Goal: Task Accomplishment & Management: Complete application form

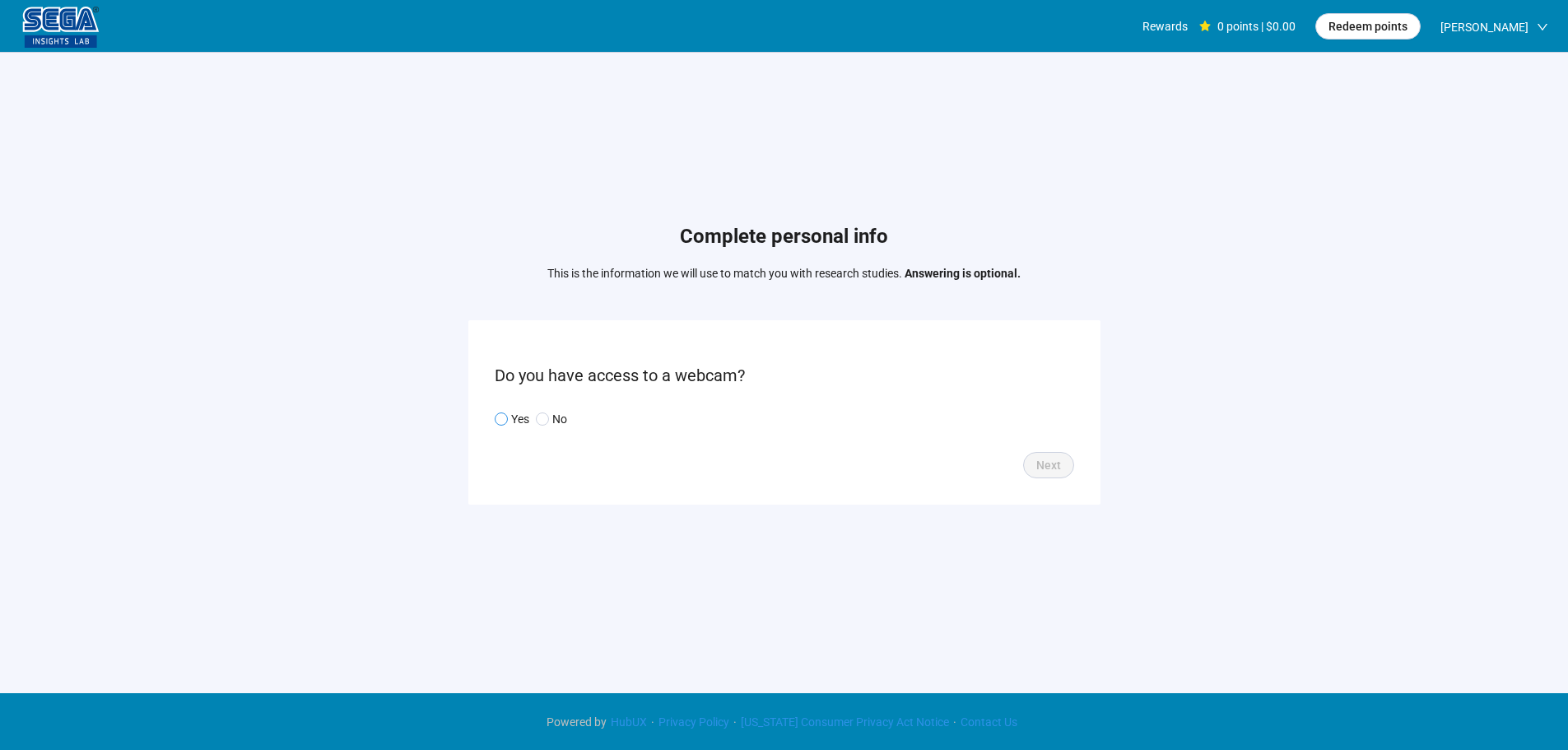
click at [527, 419] on p "Yes" at bounding box center [520, 418] width 18 height 18
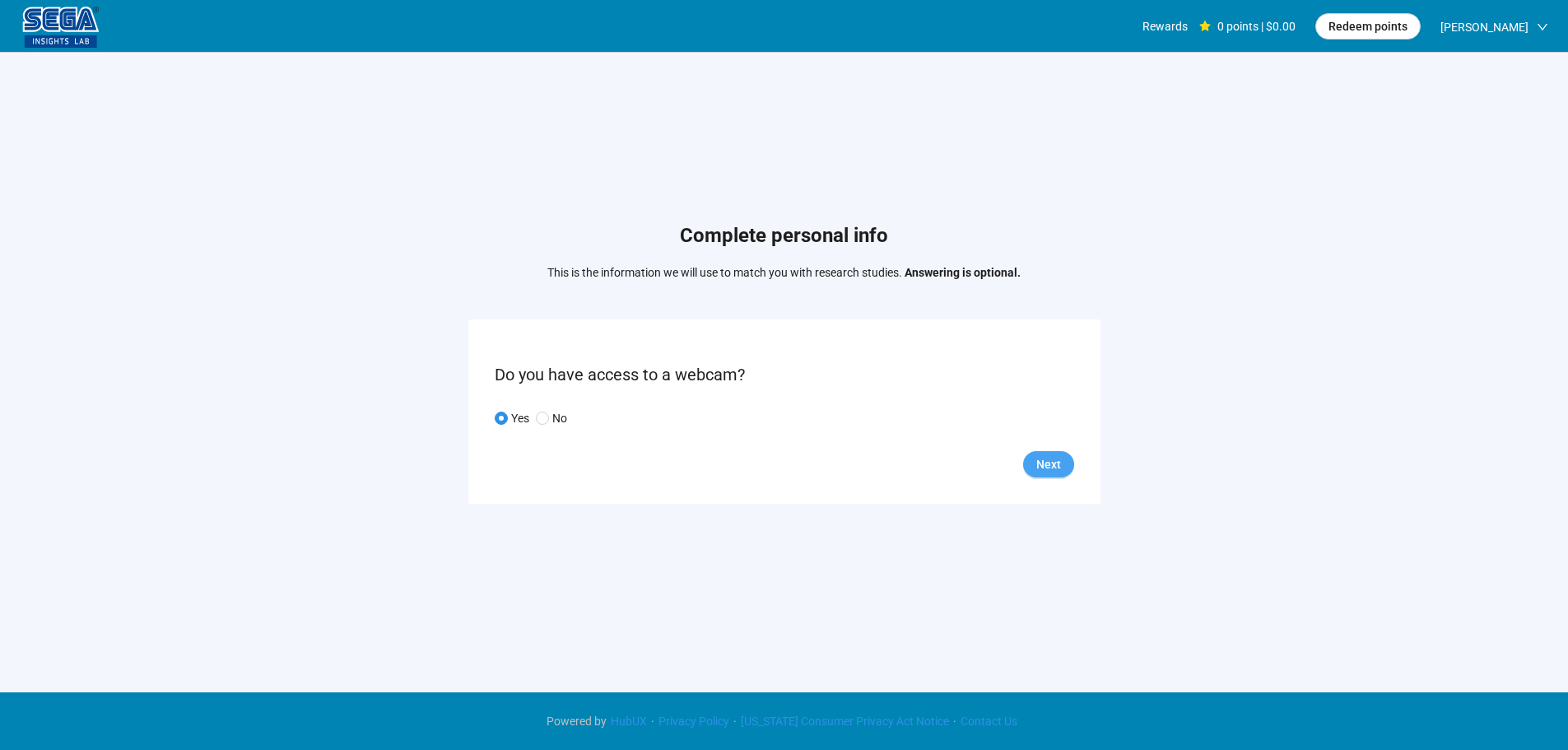
click at [1035, 465] on button "Next" at bounding box center [1048, 464] width 51 height 26
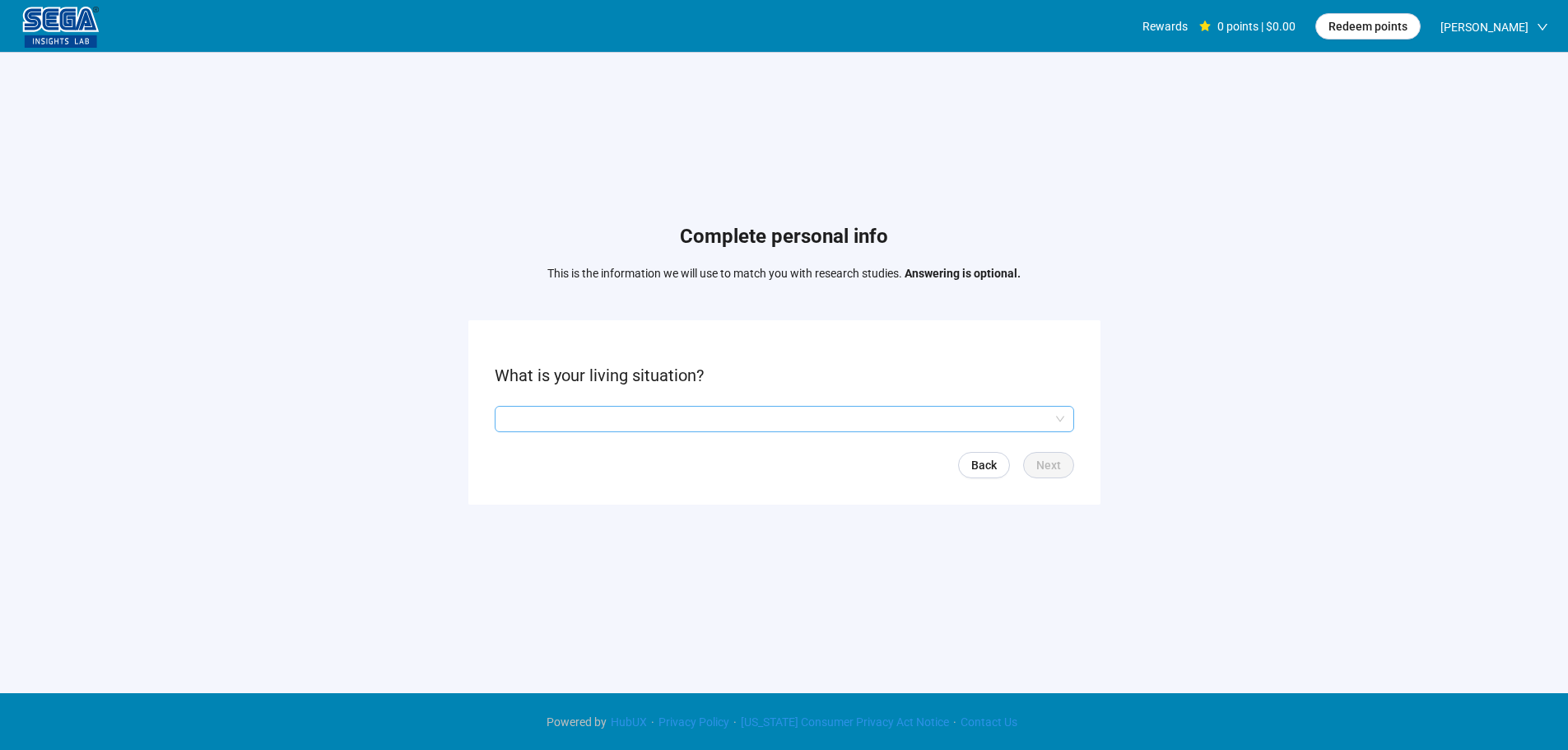
click at [617, 418] on input "search" at bounding box center [784, 419] width 560 height 25
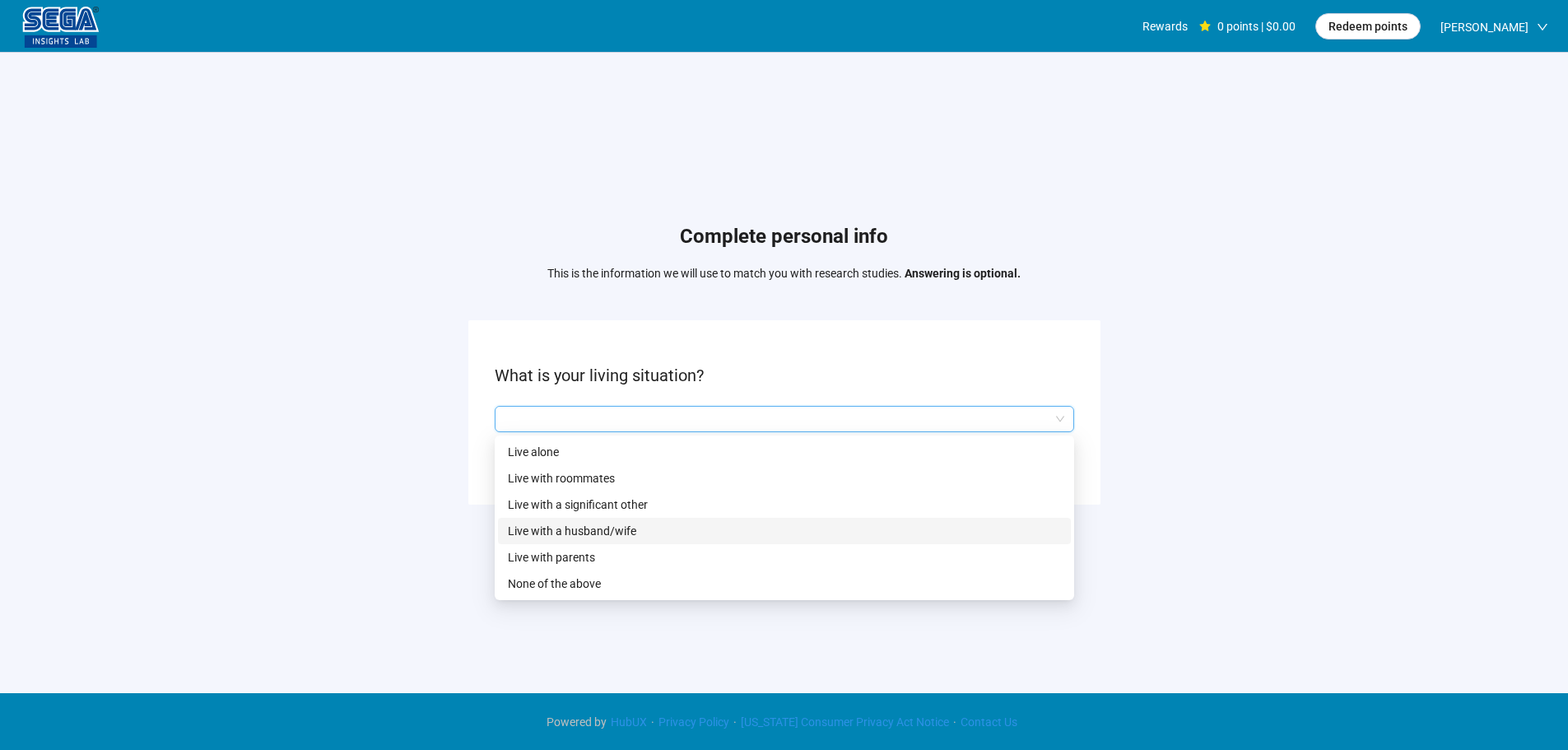
drag, startPoint x: 602, startPoint y: 529, endPoint x: 888, endPoint y: 530, distance: 286.0
click at [603, 529] on p "Live with a husband/wife" at bounding box center [784, 530] width 553 height 18
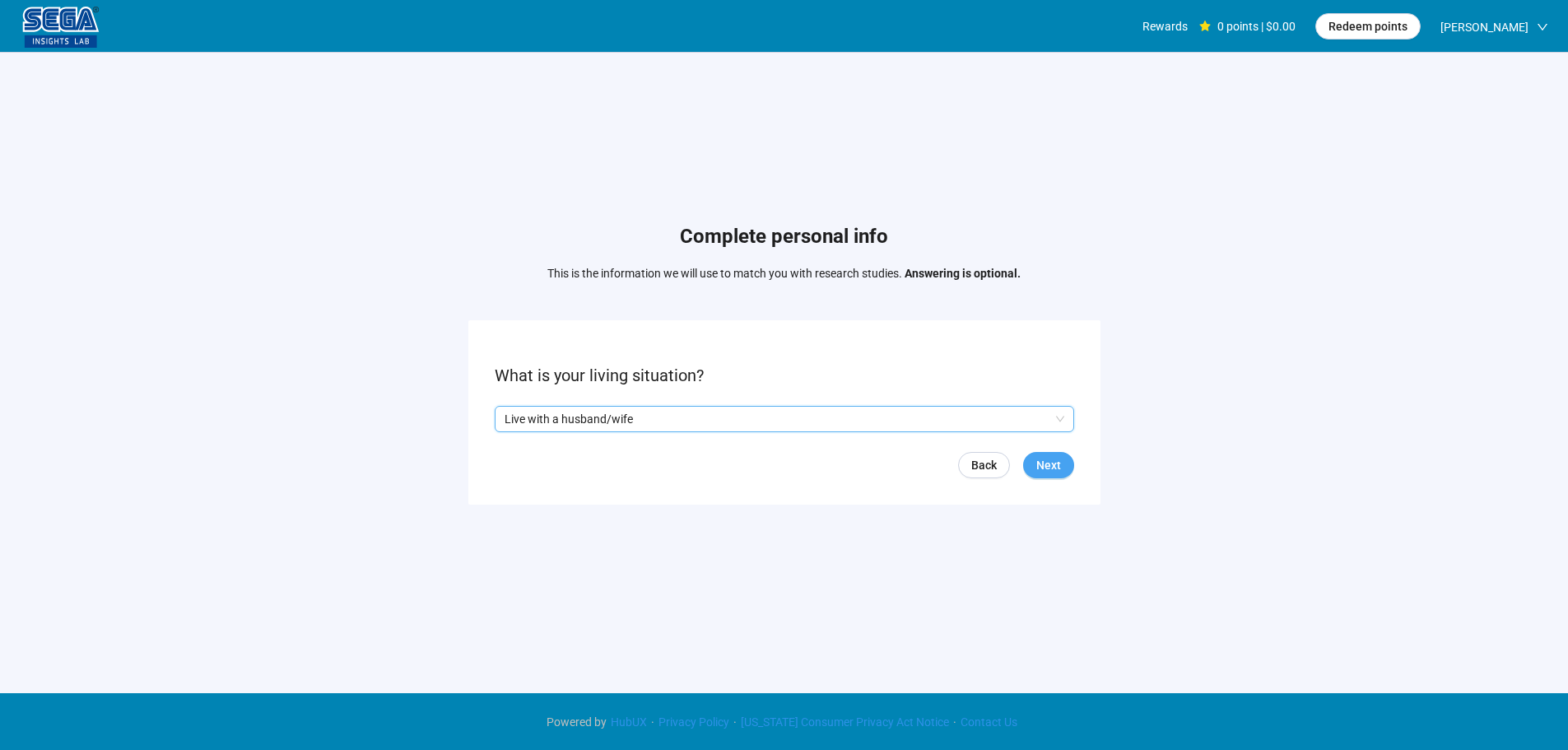
click at [1053, 461] on span "Next" at bounding box center [1048, 465] width 25 height 18
click at [619, 406] on div at bounding box center [784, 419] width 579 height 26
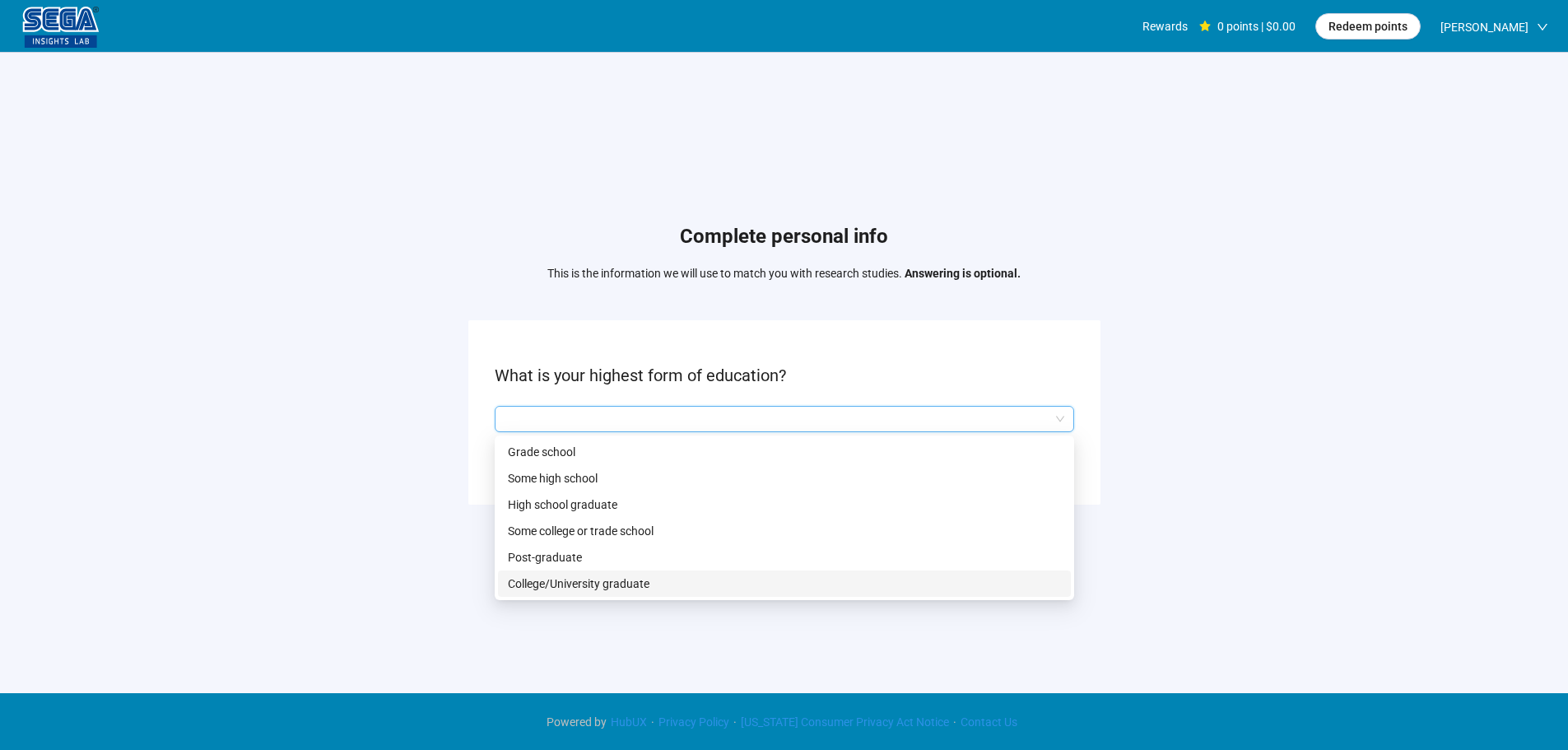
click at [594, 579] on p "College/University graduate" at bounding box center [784, 583] width 553 height 18
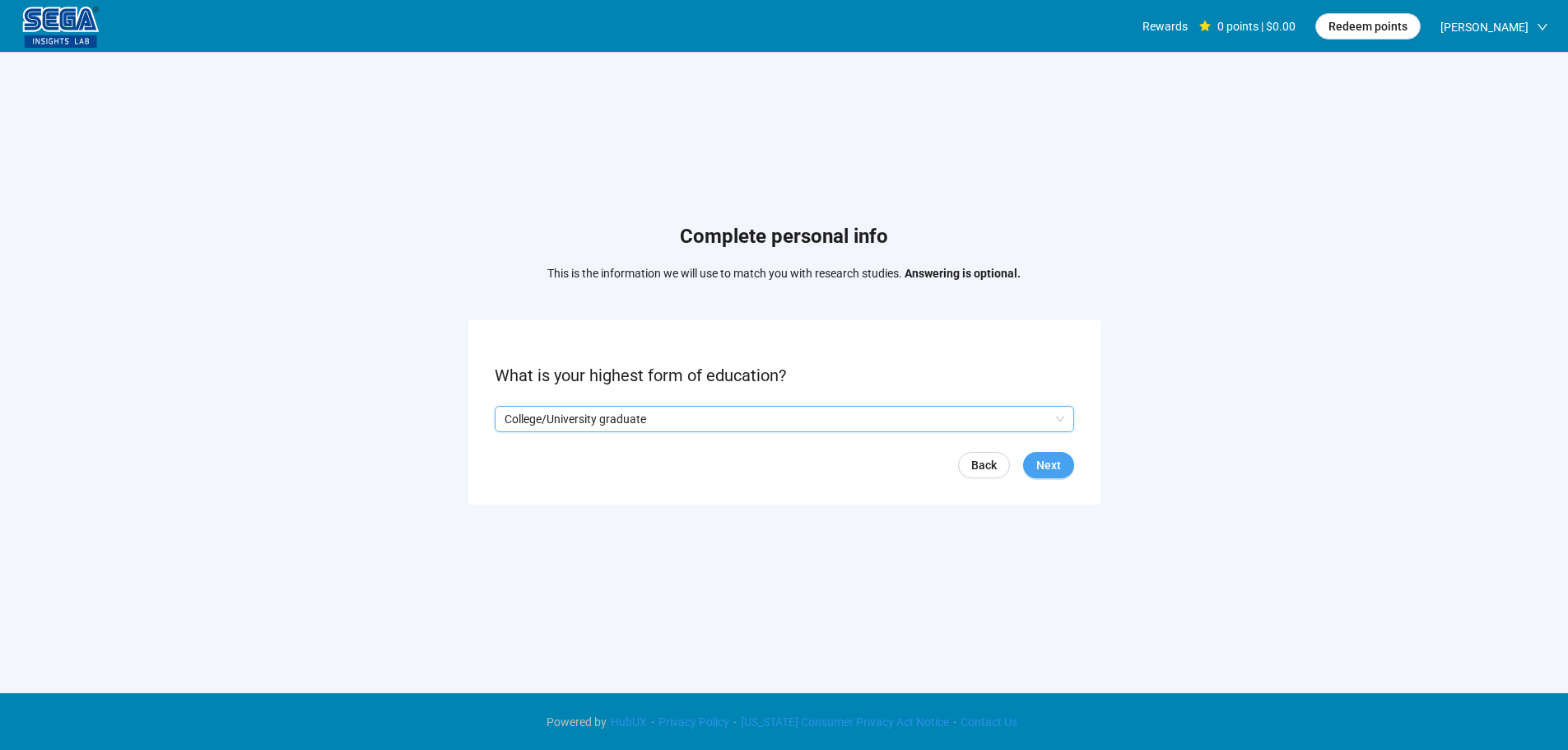
click at [1035, 462] on button "Next" at bounding box center [1048, 465] width 51 height 26
click at [570, 412] on input "search" at bounding box center [784, 419] width 560 height 25
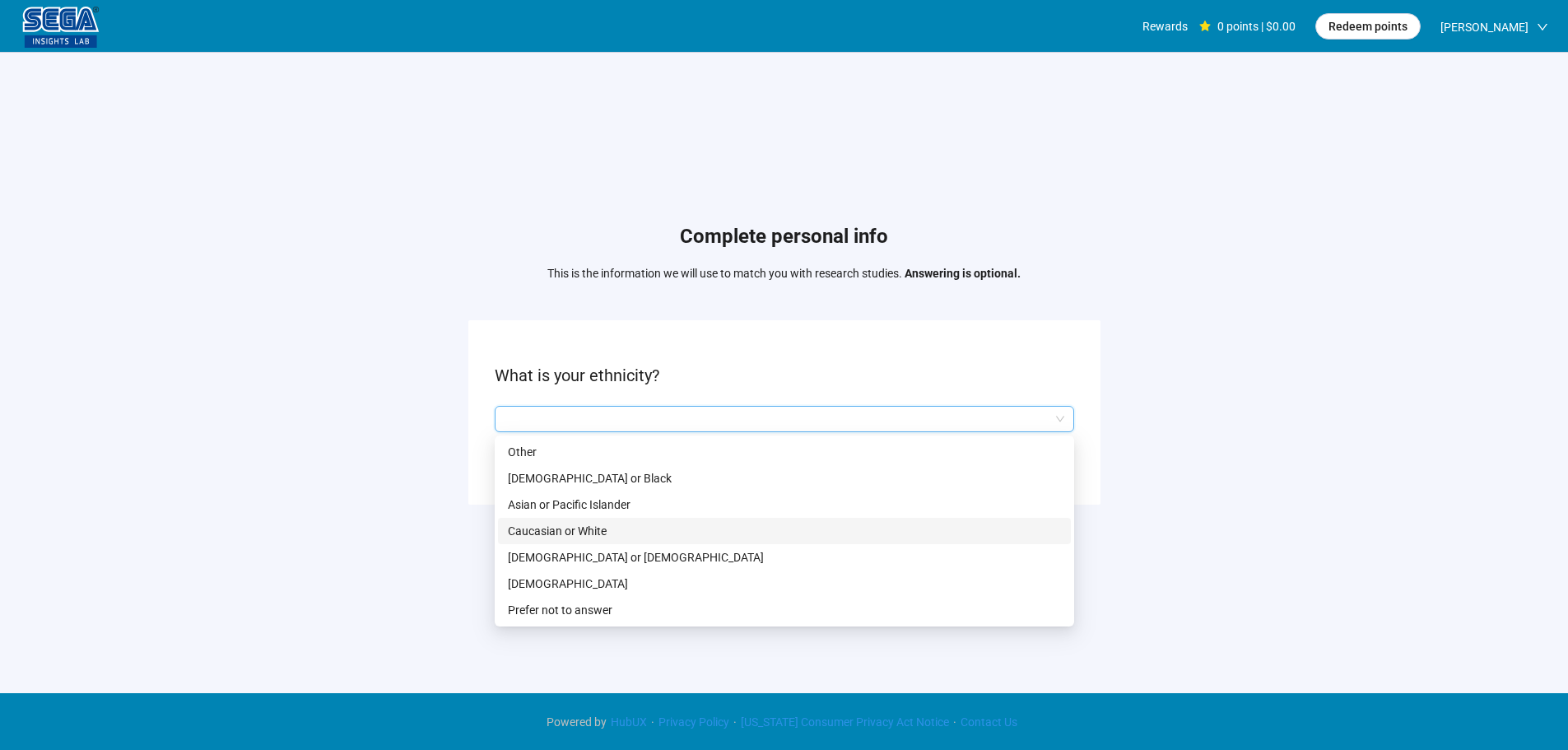
click at [591, 531] on p "Caucasian or White" at bounding box center [784, 530] width 553 height 18
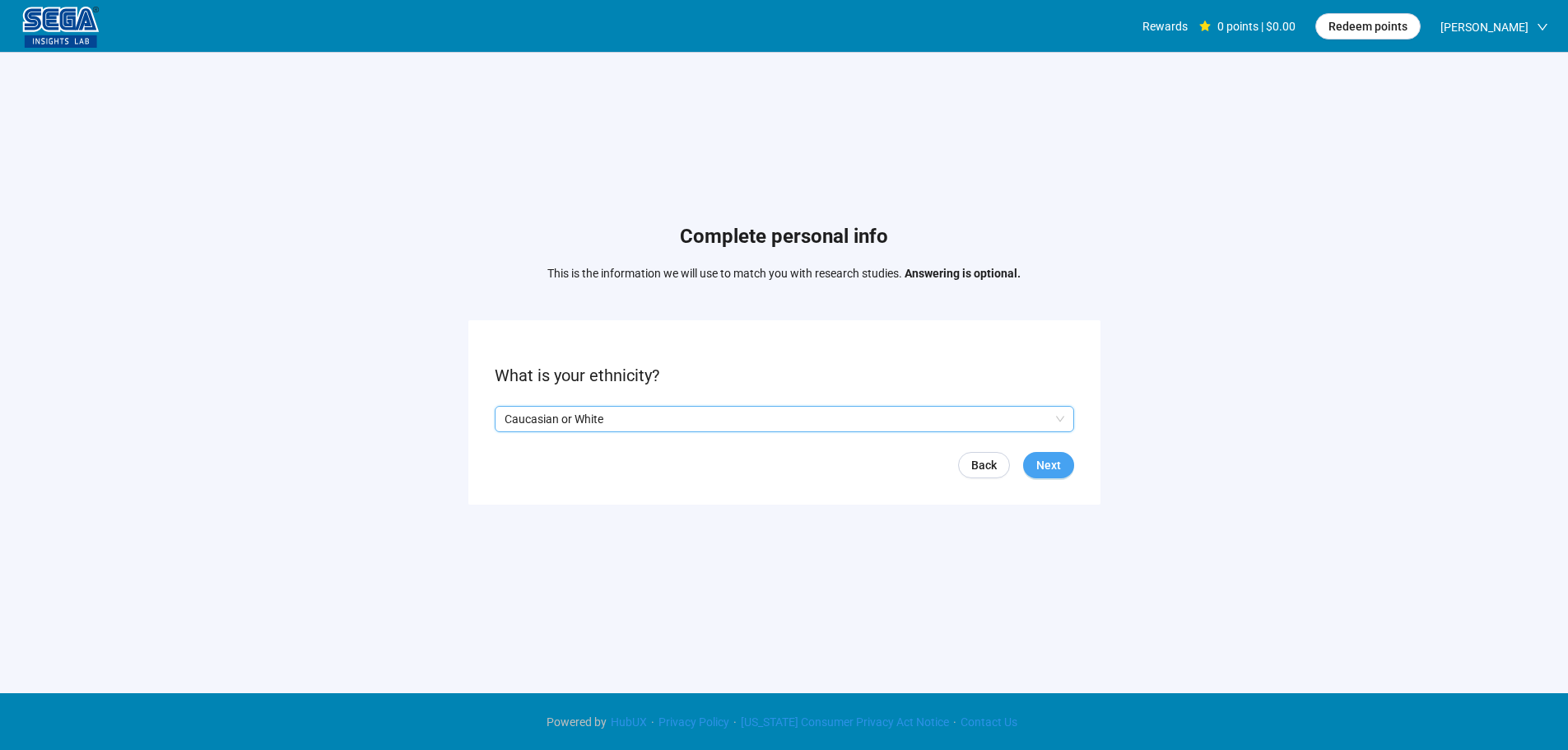
click at [1055, 461] on span "Next" at bounding box center [1048, 465] width 25 height 18
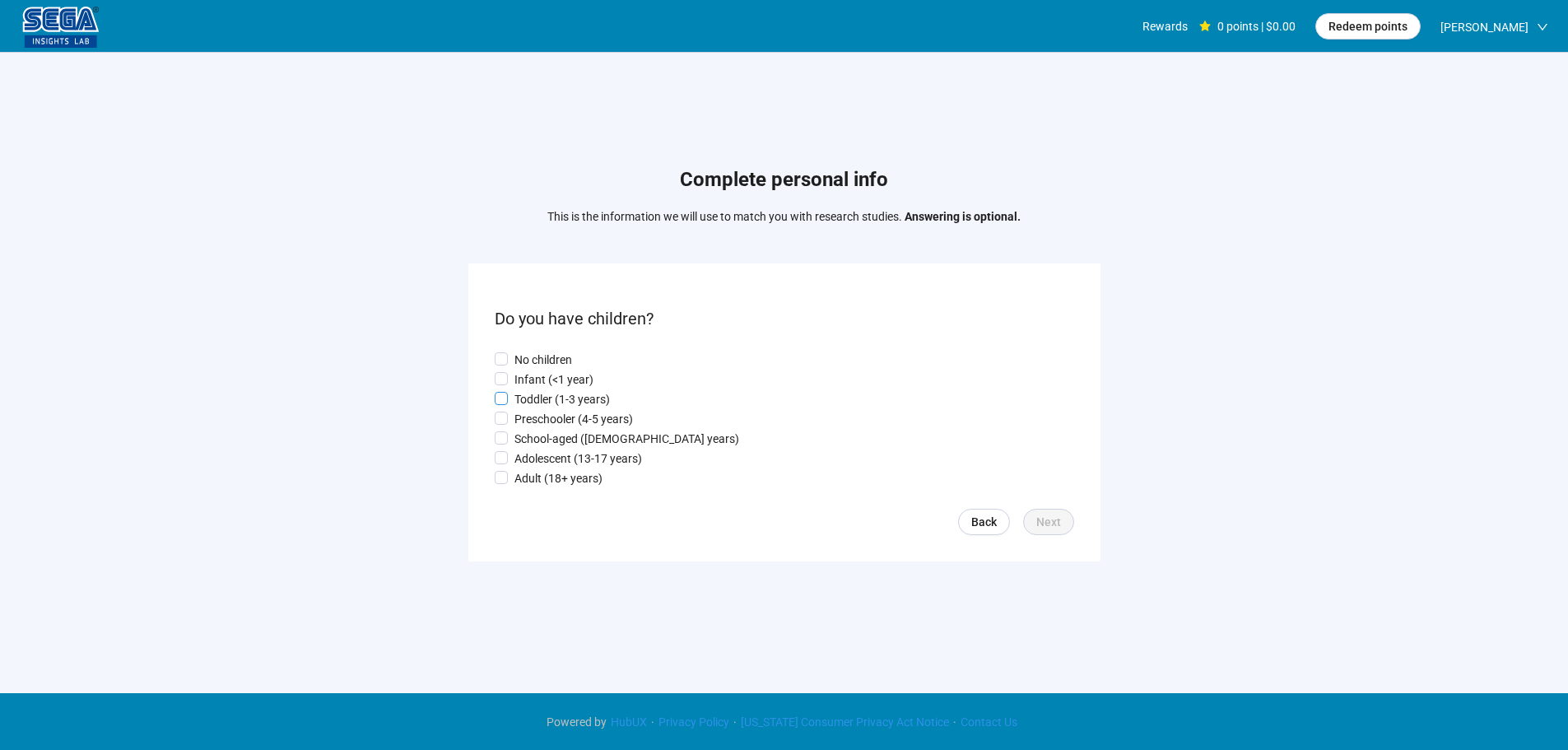
click at [561, 393] on p "Toddler (1-3 years)" at bounding box center [561, 398] width 95 height 18
click at [1048, 523] on span "Next" at bounding box center [1048, 522] width 25 height 18
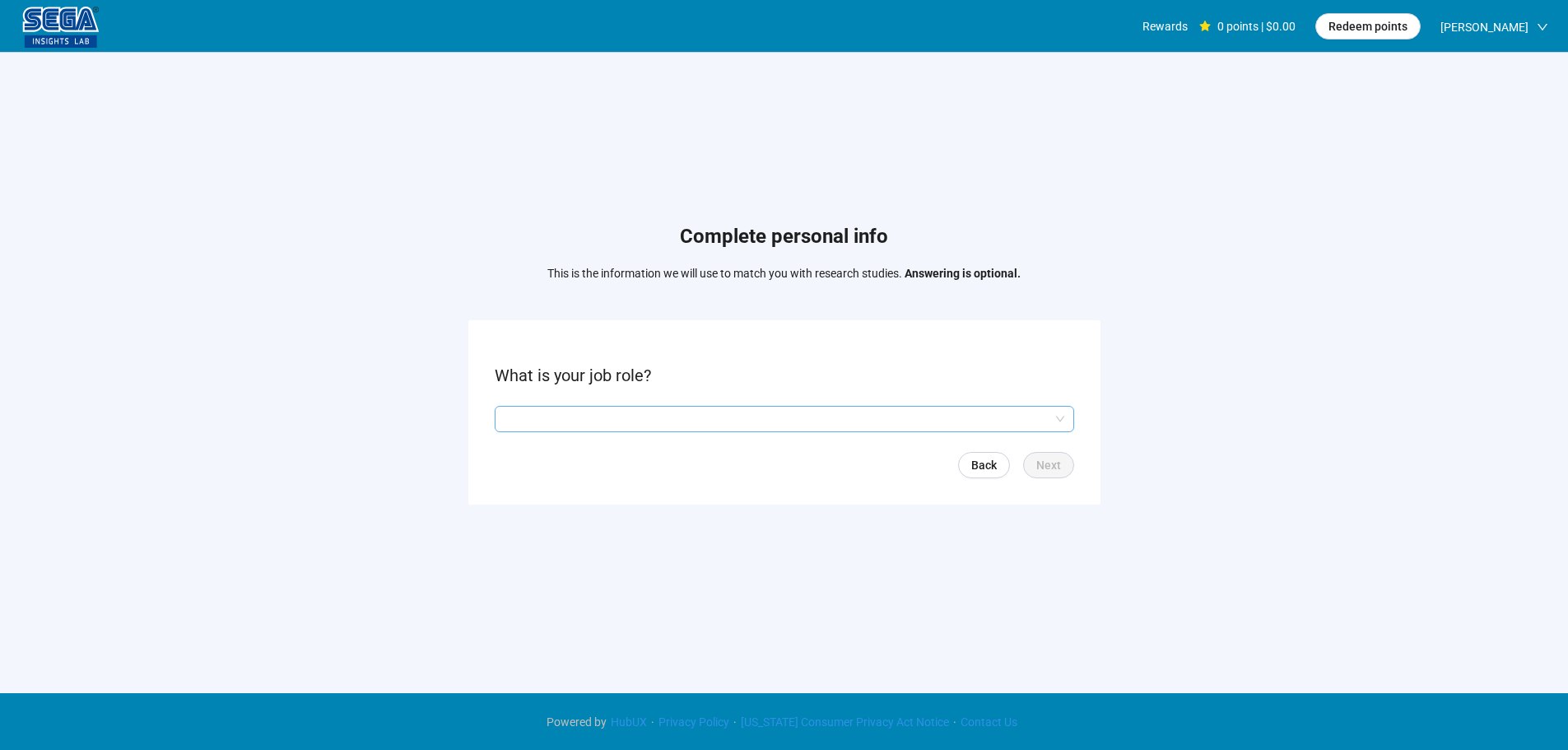
click at [626, 409] on input "search" at bounding box center [784, 419] width 560 height 25
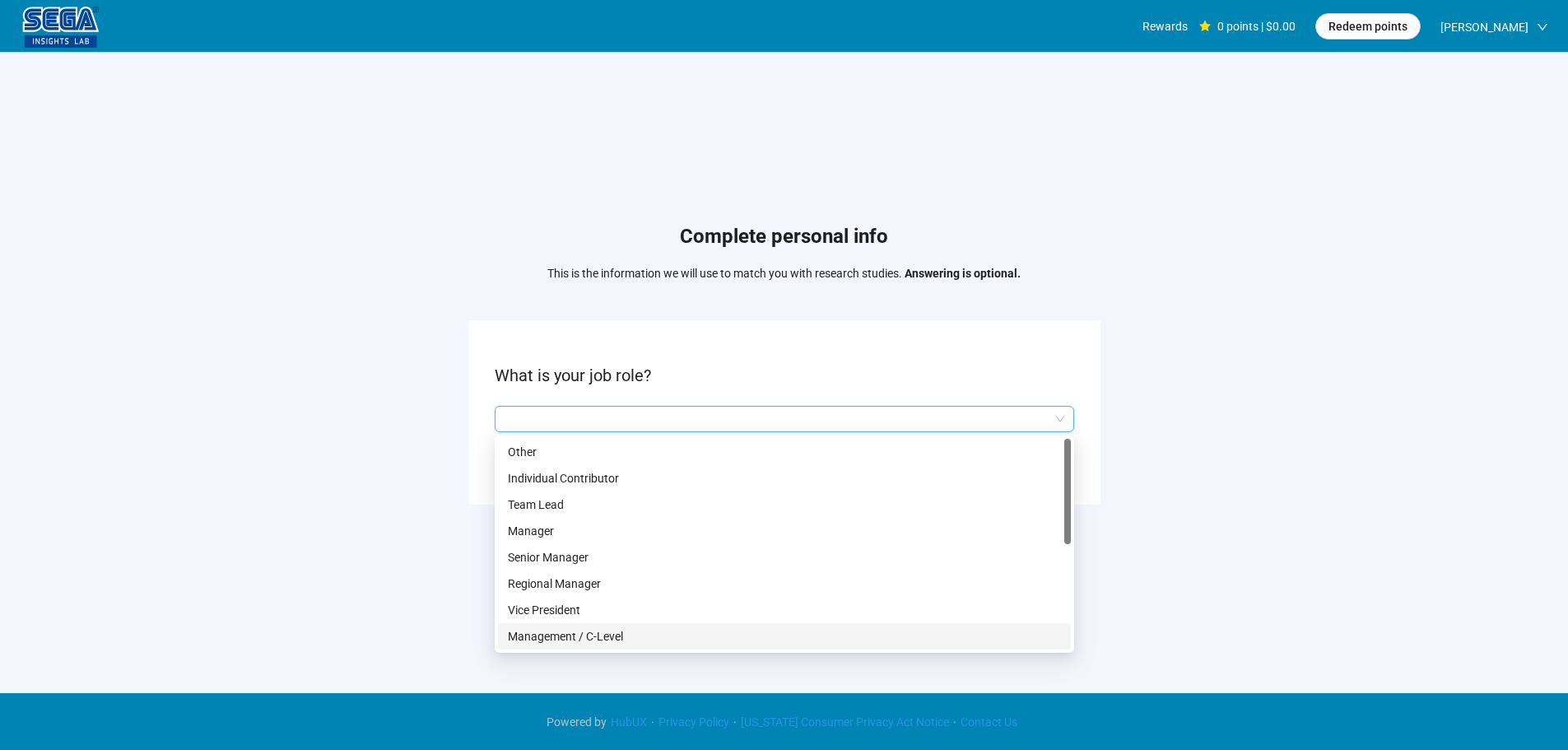
click at [598, 638] on p "Management / C-Level" at bounding box center [784, 635] width 553 height 18
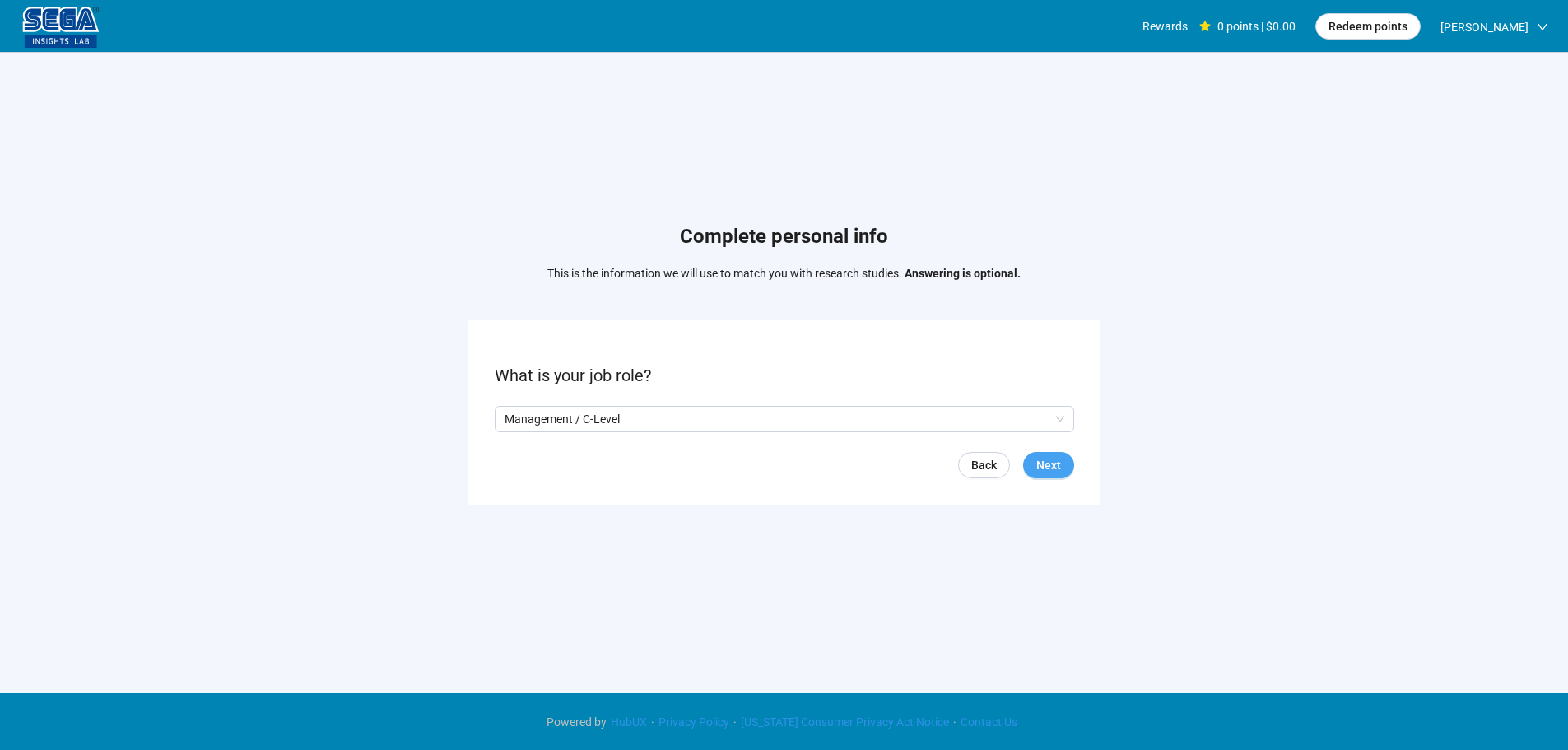
click at [1048, 465] on span "Next" at bounding box center [1048, 465] width 25 height 18
click at [595, 428] on input "search" at bounding box center [784, 419] width 560 height 25
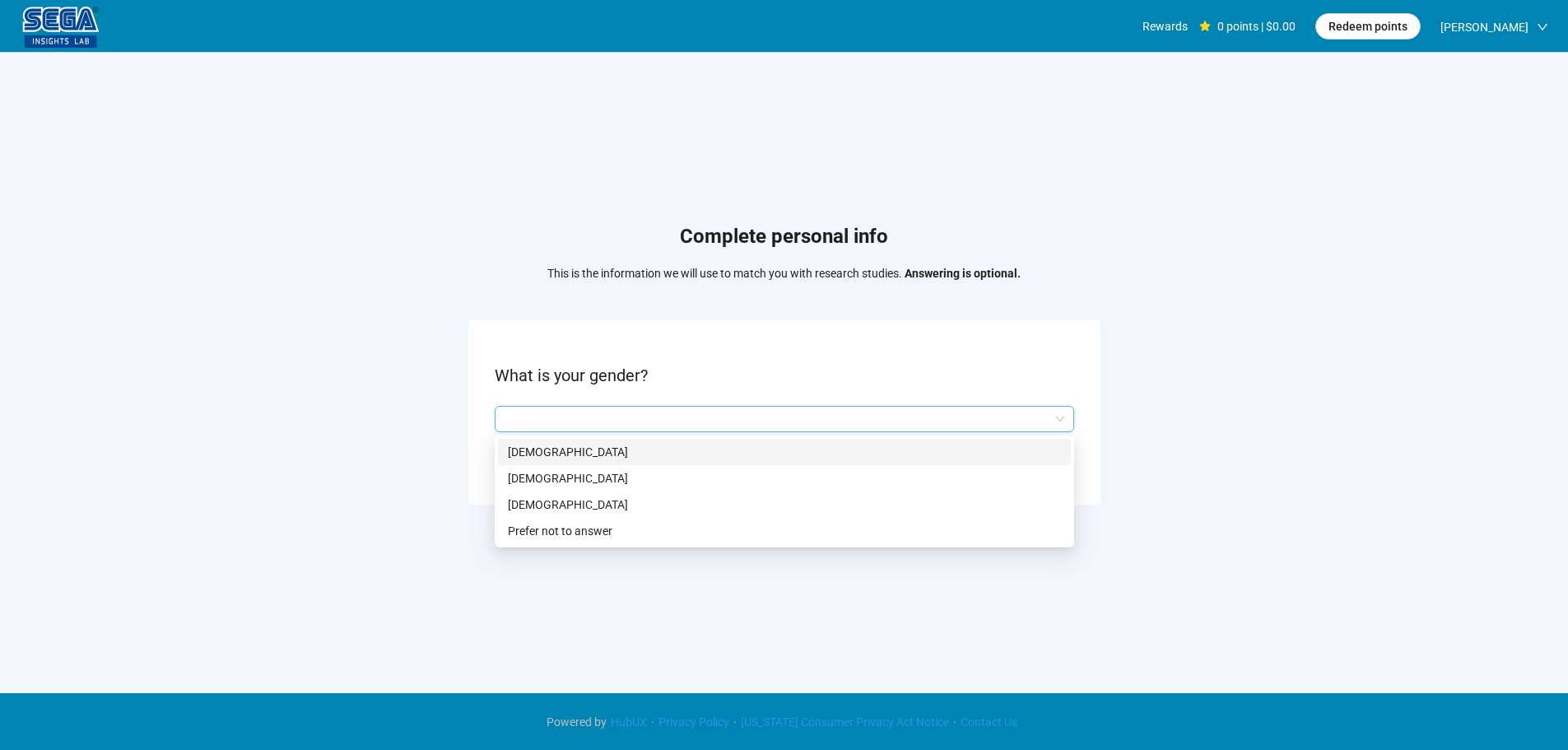
click at [567, 462] on div "[DEMOGRAPHIC_DATA]" at bounding box center [784, 451] width 572 height 26
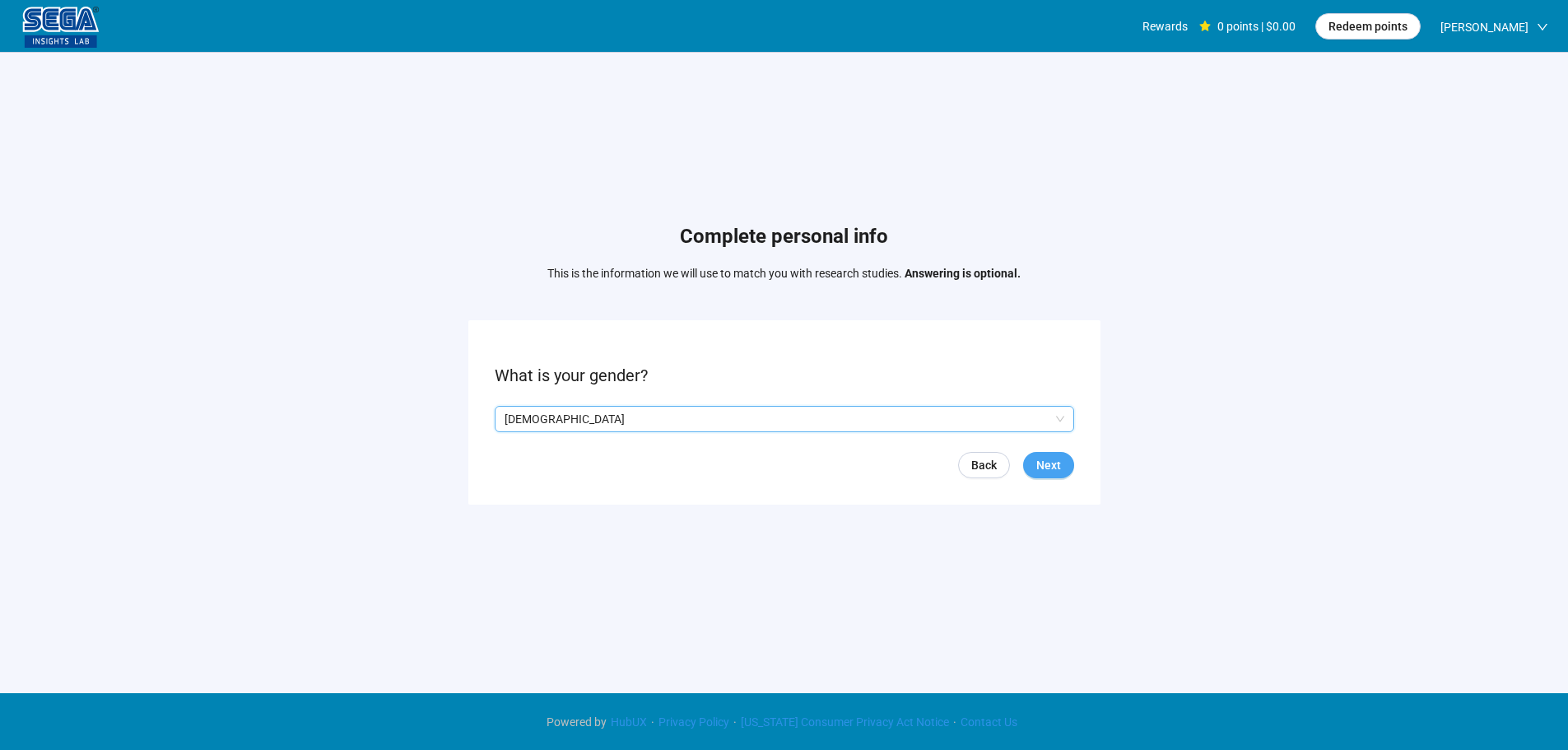
click at [1050, 467] on span "Next" at bounding box center [1048, 465] width 25 height 18
click at [533, 415] on input at bounding box center [531, 419] width 72 height 25
type input "**"
click at [1056, 468] on span "Next" at bounding box center [1048, 465] width 25 height 18
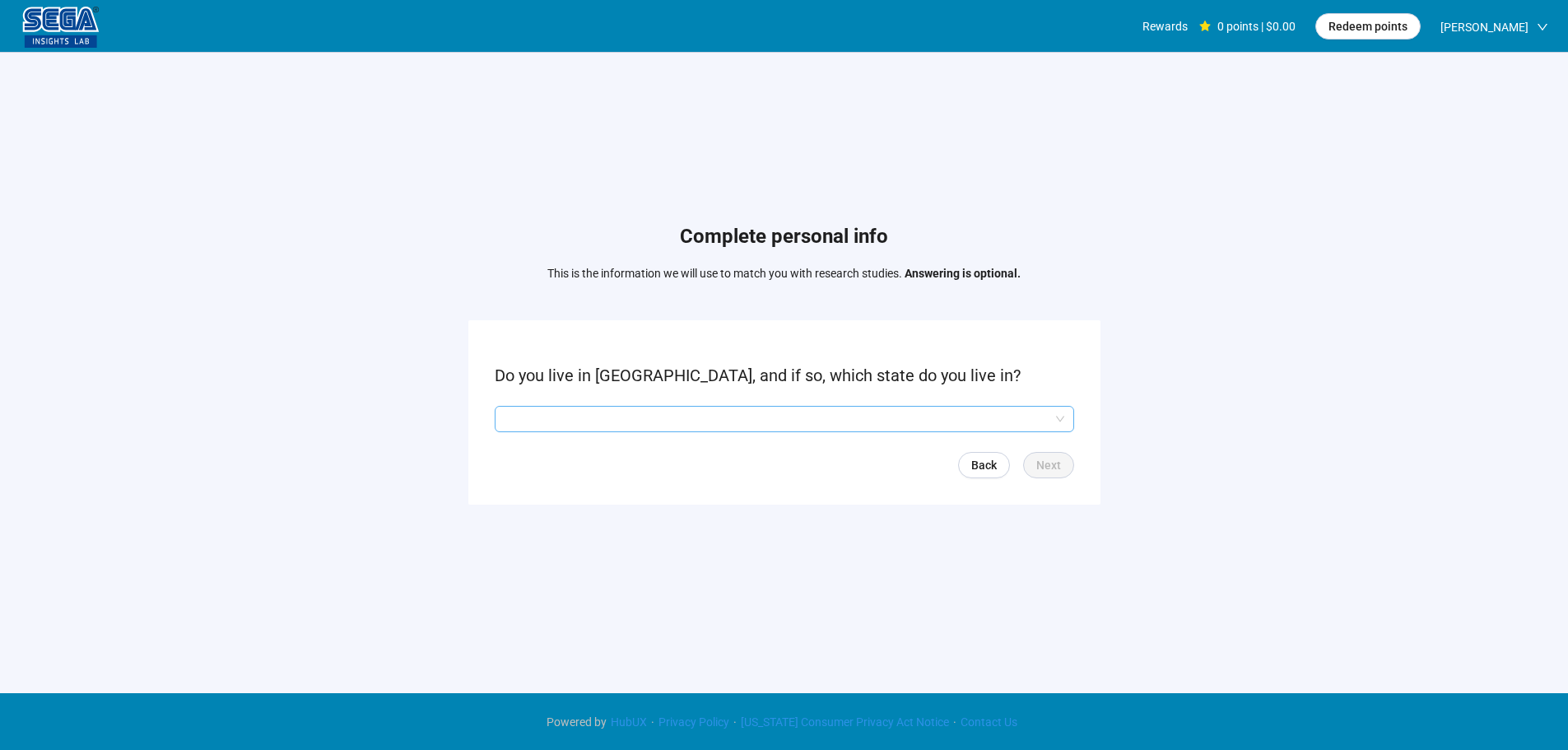
click at [573, 420] on input "search" at bounding box center [784, 419] width 560 height 25
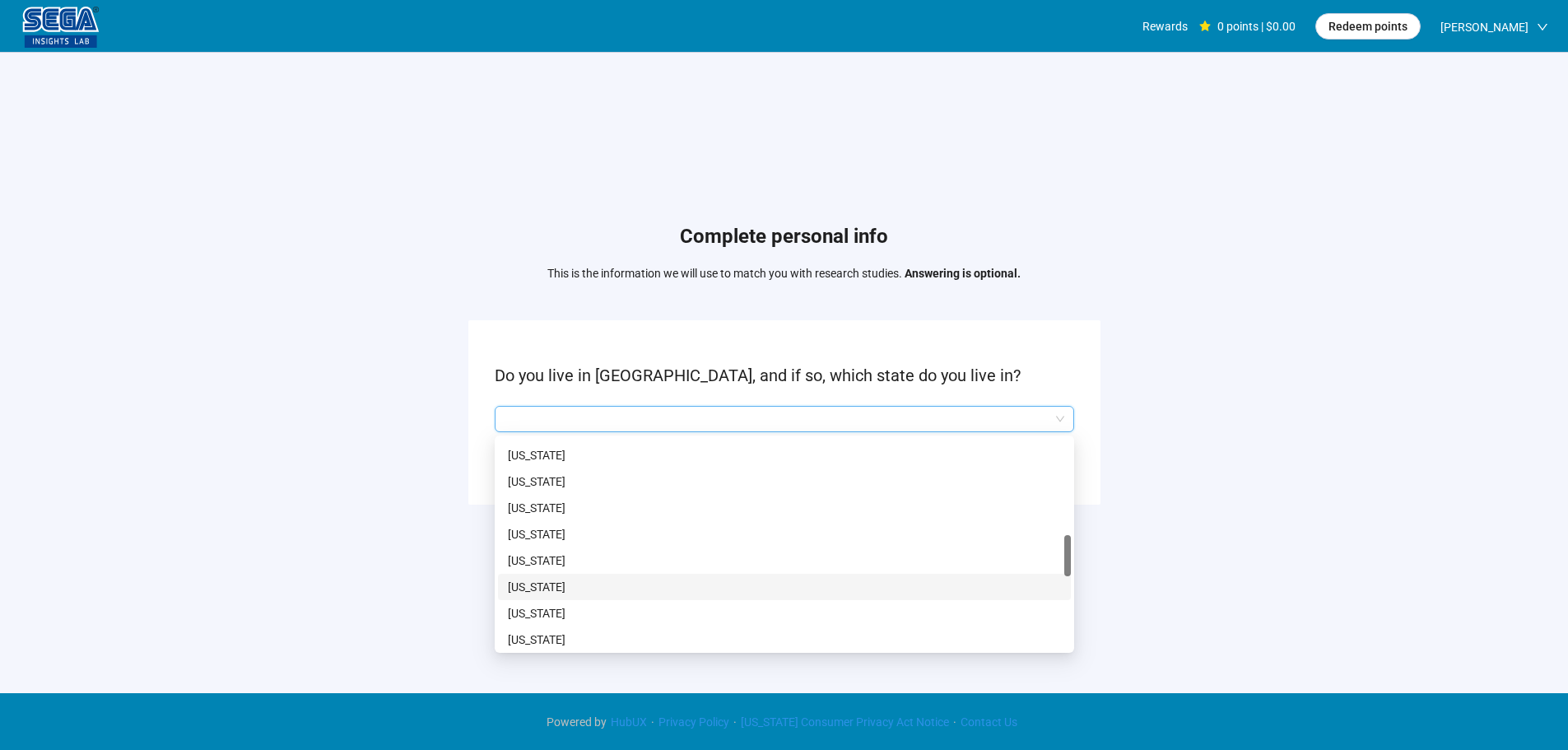
scroll to position [741, 0]
click at [551, 556] on p "[US_STATE]" at bounding box center [784, 553] width 553 height 18
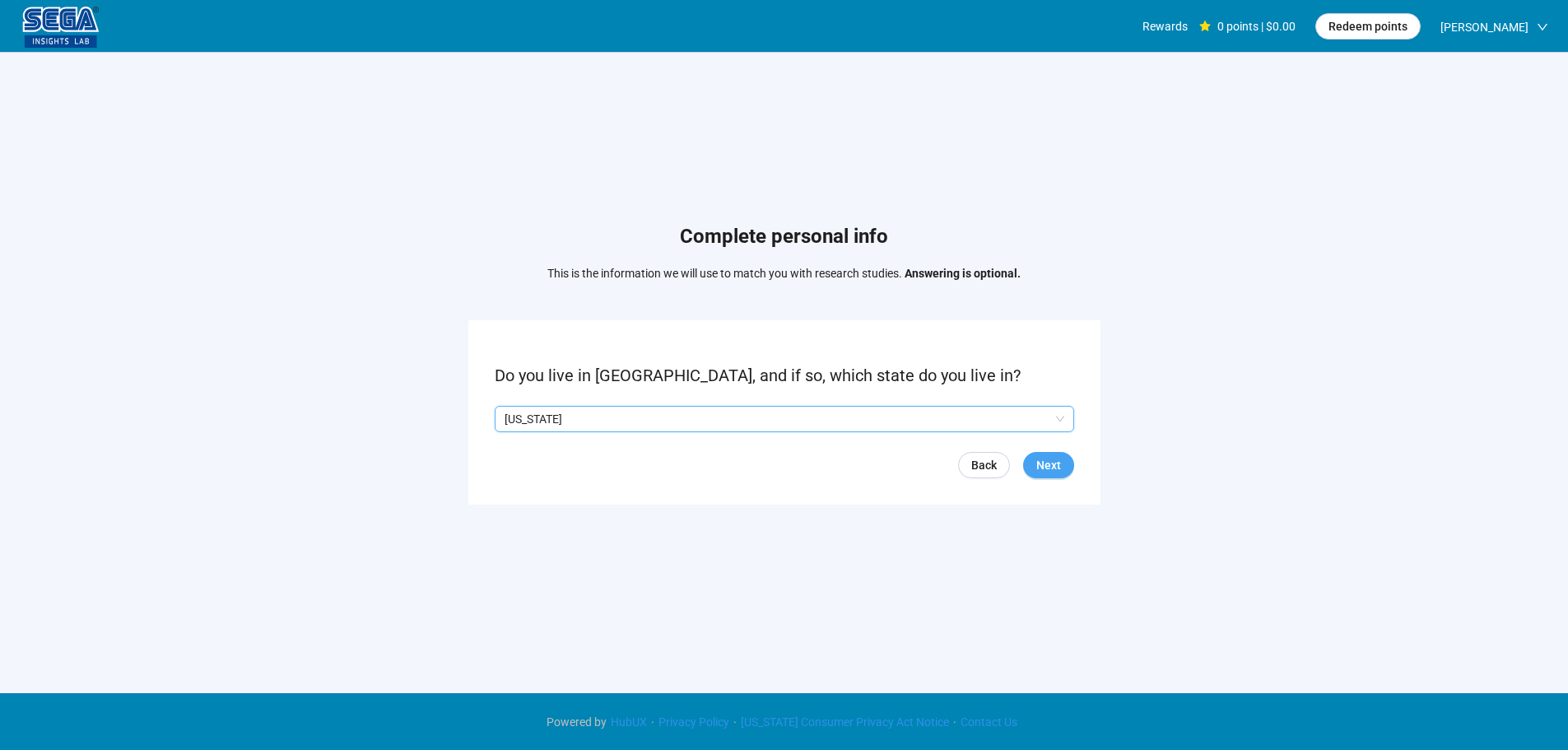
click at [1060, 467] on span "Next" at bounding box center [1048, 465] width 25 height 18
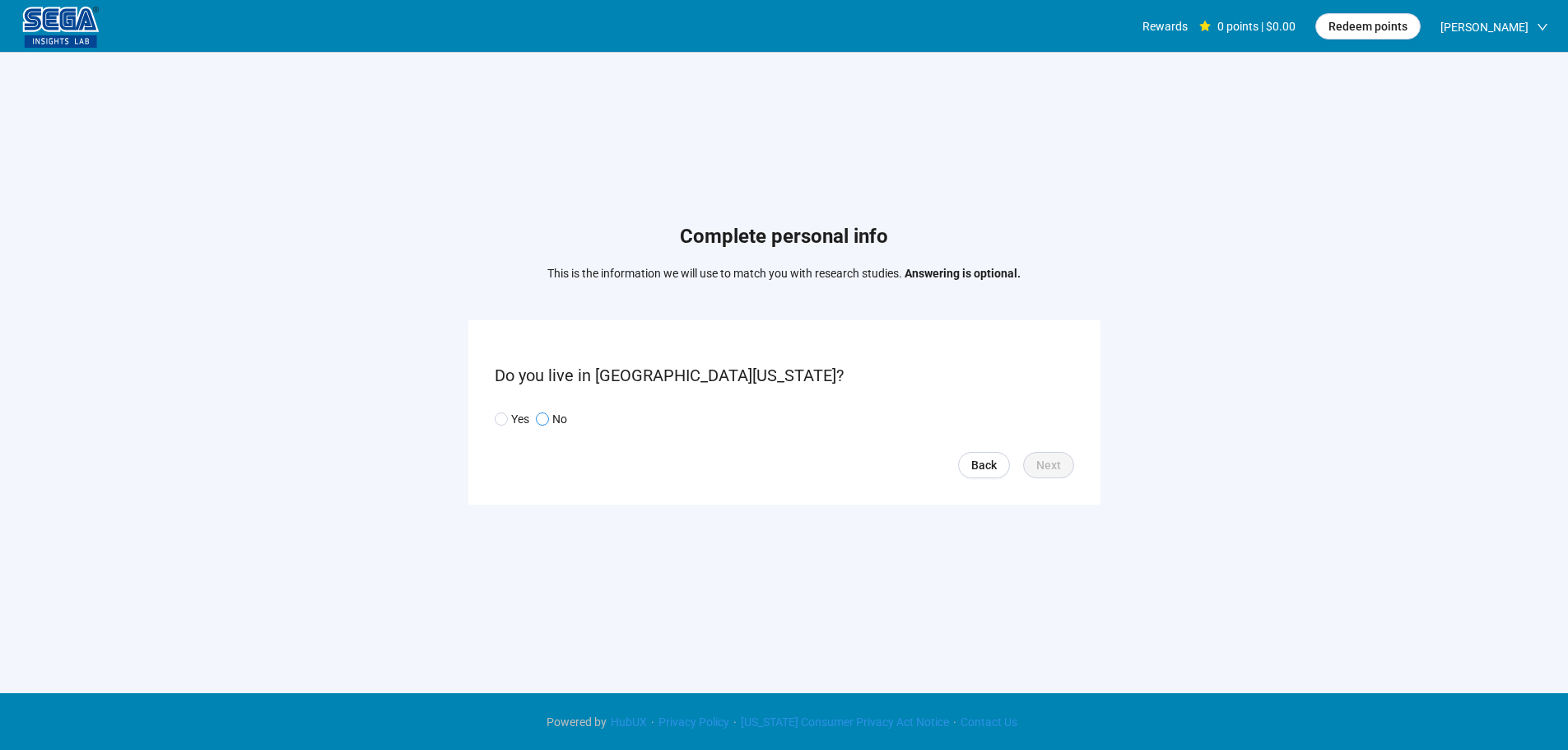
click at [547, 421] on span at bounding box center [543, 419] width 14 height 14
click at [1053, 471] on span "Next" at bounding box center [1048, 465] width 25 height 18
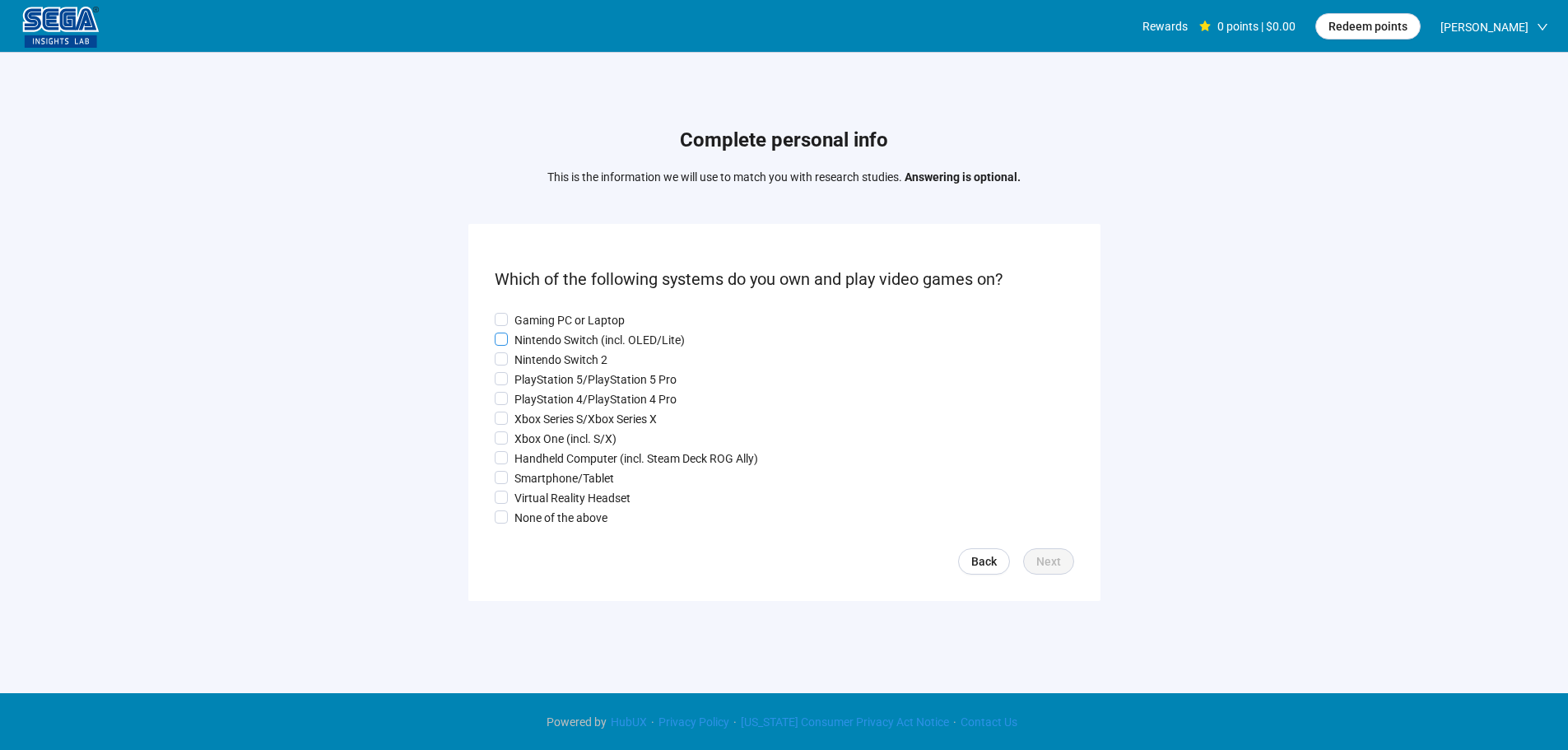
click at [558, 326] on div "Gaming PC or Laptop Nintendo Switch (incl. OLED/Lite) Nintendo Switch 2 PlaySta…" at bounding box center [784, 419] width 579 height 216
click at [550, 313] on p "Gaming PC or Laptop" at bounding box center [569, 319] width 110 height 18
click at [544, 351] on label "Nintendo Switch 2" at bounding box center [784, 359] width 579 height 18
click at [544, 373] on p "PlayStation 5/PlayStation 5 Pro" at bounding box center [595, 379] width 162 height 18
click at [542, 400] on p "PlayStation 4/PlayStation 4 Pro" at bounding box center [595, 398] width 162 height 18
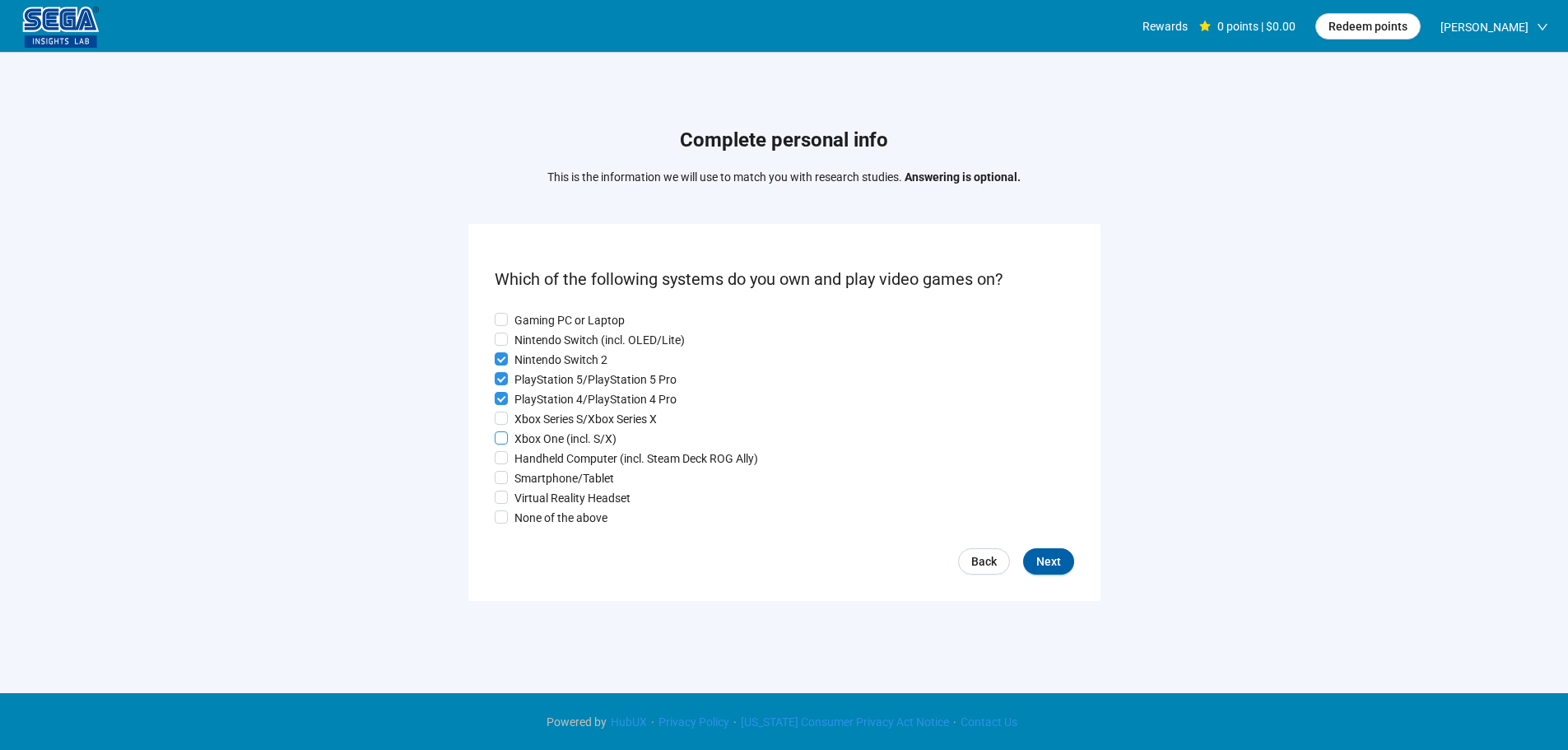
drag, startPoint x: 544, startPoint y: 421, endPoint x: 544, endPoint y: 437, distance: 16.0
click at [544, 422] on p "Xbox Series S/Xbox Series X" at bounding box center [585, 418] width 143 height 18
click at [544, 437] on p "Xbox One (incl. S/X)" at bounding box center [565, 438] width 102 height 18
click at [549, 459] on p "Handheld Computer (incl. Steam Deck ROG Ally)" at bounding box center [635, 458] width 244 height 18
drag, startPoint x: 546, startPoint y: 479, endPoint x: 539, endPoint y: 332, distance: 147.2
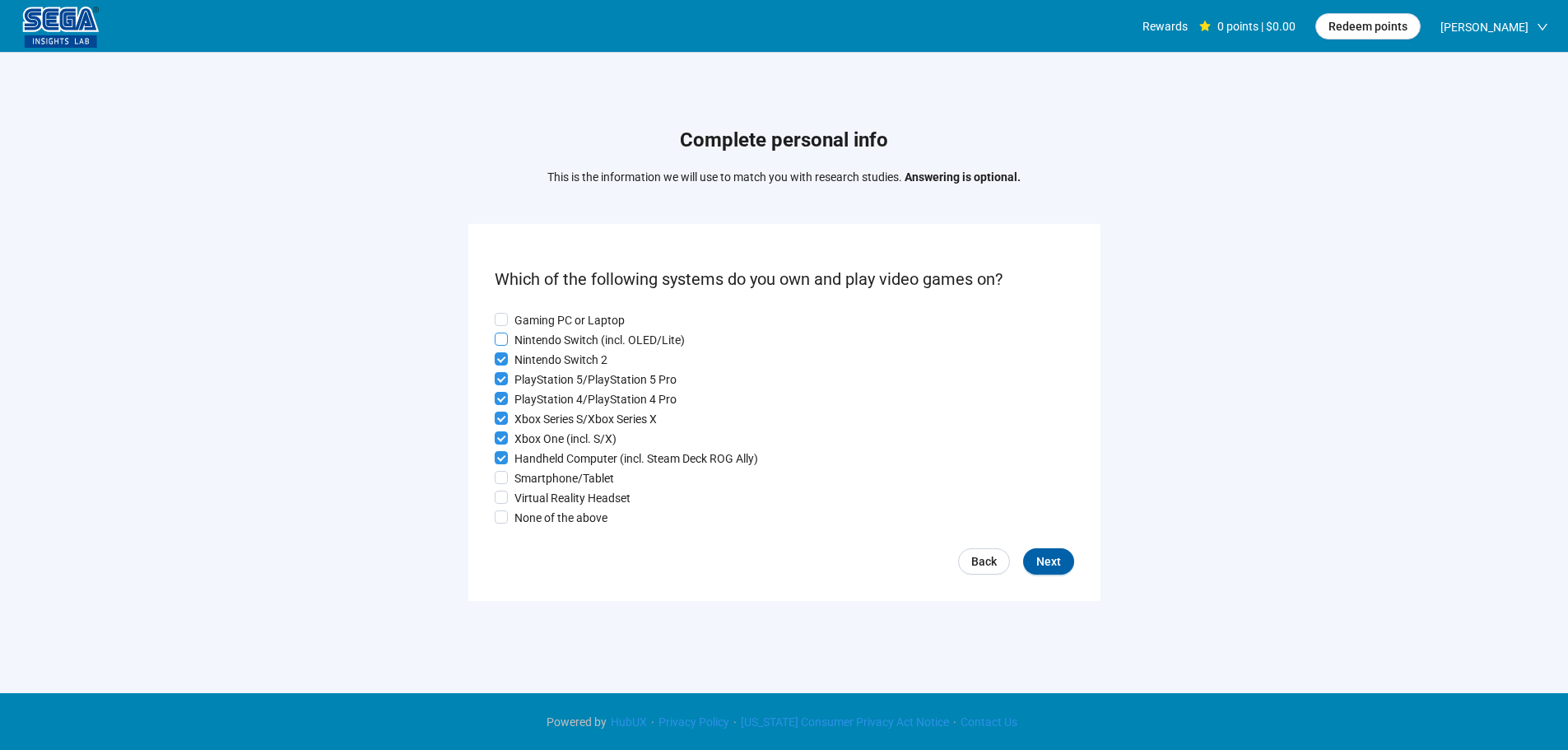
click at [545, 475] on p "Smartphone/Tablet" at bounding box center [563, 477] width 99 height 18
click at [535, 323] on p "Gaming PC or Laptop" at bounding box center [569, 319] width 110 height 18
click at [1041, 561] on span "Next" at bounding box center [1048, 561] width 25 height 18
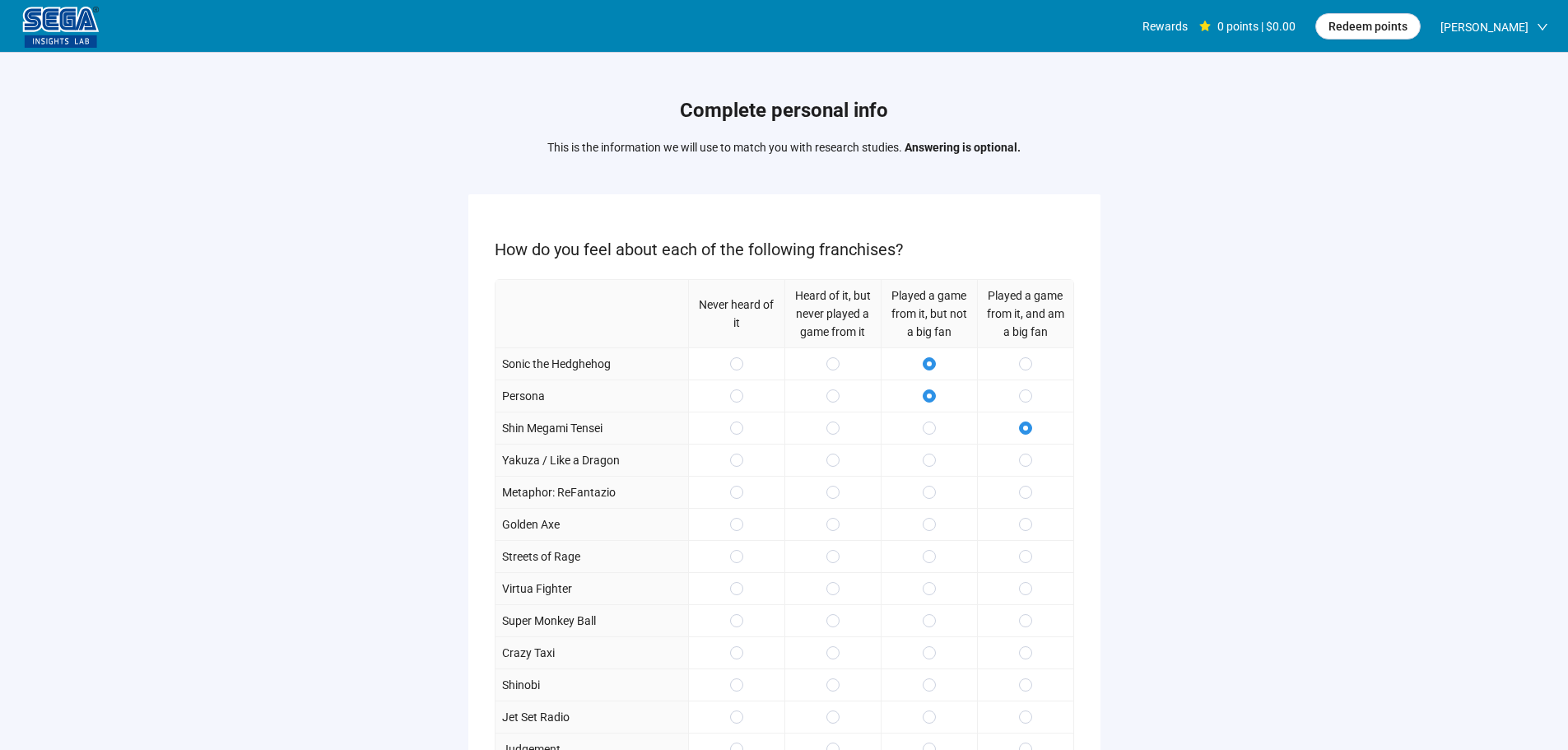
click at [1012, 456] on div at bounding box center [1024, 460] width 96 height 32
click at [1013, 500] on div at bounding box center [1024, 492] width 96 height 32
click at [1023, 491] on span at bounding box center [1025, 493] width 14 height 14
click at [1024, 470] on div at bounding box center [1024, 460] width 96 height 32
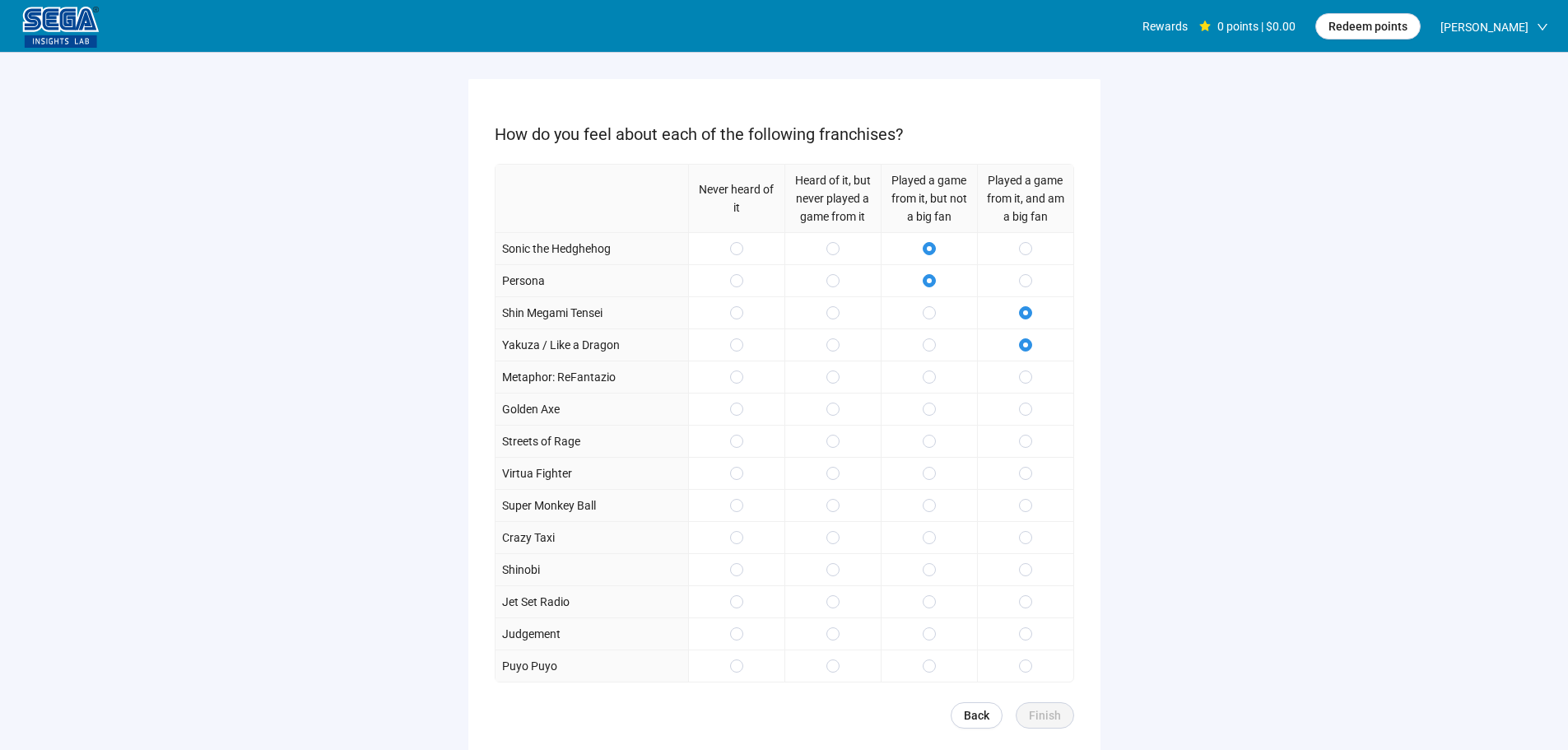
scroll to position [165, 0]
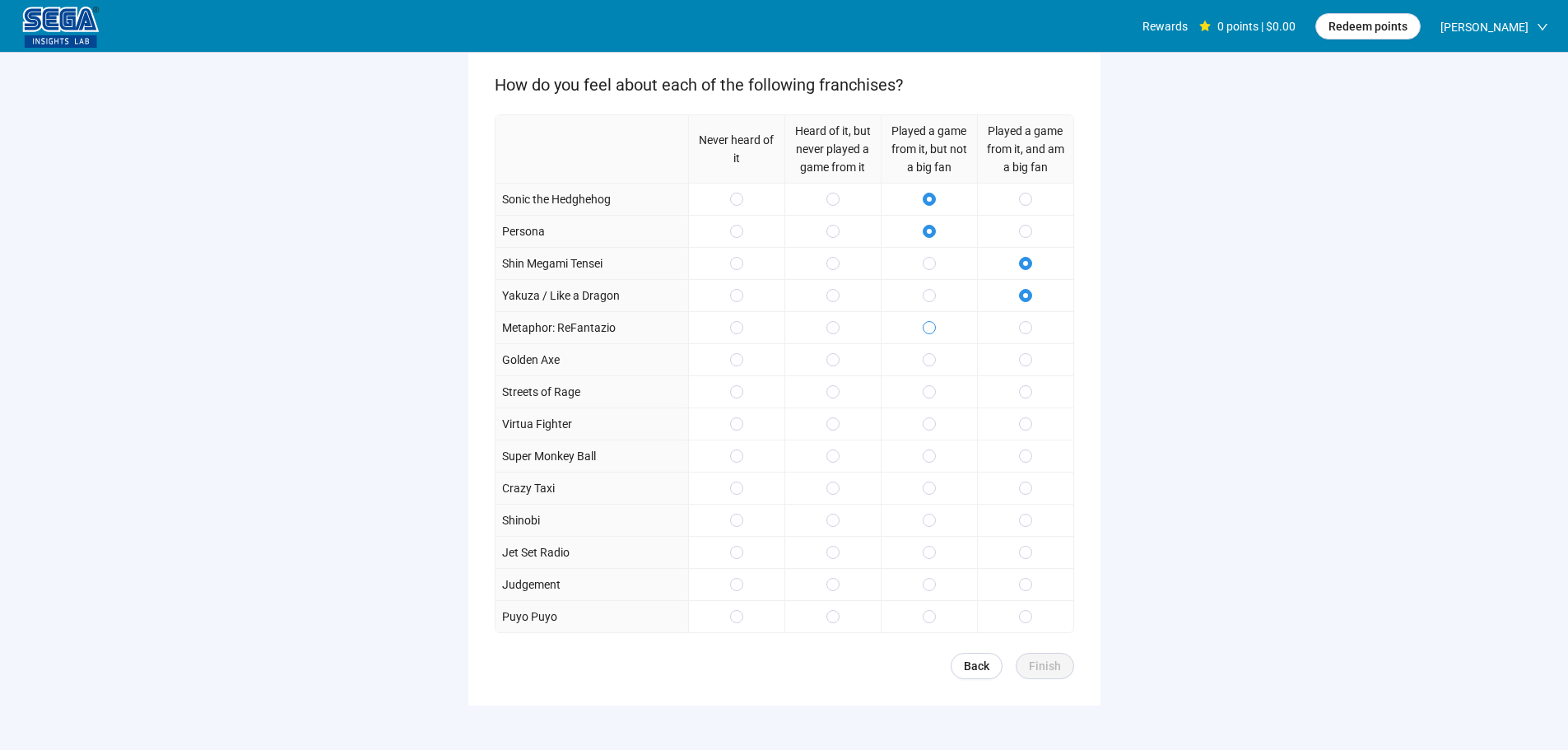
click at [931, 334] on label at bounding box center [929, 327] width 14 height 18
drag, startPoint x: 935, startPoint y: 365, endPoint x: 936, endPoint y: 382, distance: 17.0
click at [936, 365] on div at bounding box center [928, 359] width 96 height 32
click at [936, 427] on div at bounding box center [928, 424] width 96 height 32
click at [927, 334] on label at bounding box center [929, 327] width 14 height 18
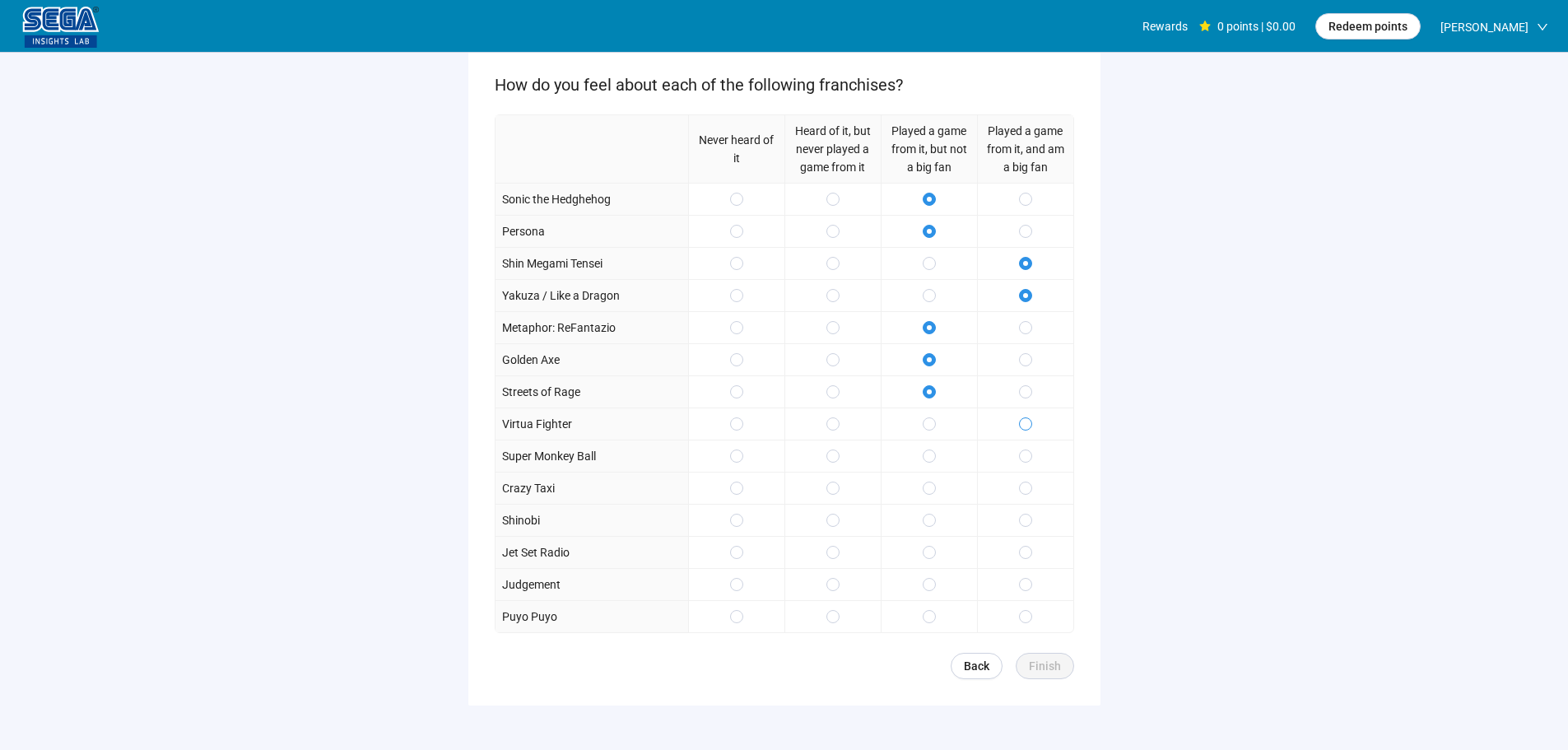
click at [1031, 425] on span at bounding box center [1025, 424] width 14 height 14
click at [1025, 499] on div at bounding box center [1024, 488] width 96 height 32
click at [934, 510] on div at bounding box center [928, 520] width 96 height 32
click at [930, 541] on div at bounding box center [928, 552] width 96 height 32
click at [926, 510] on div at bounding box center [928, 520] width 96 height 32
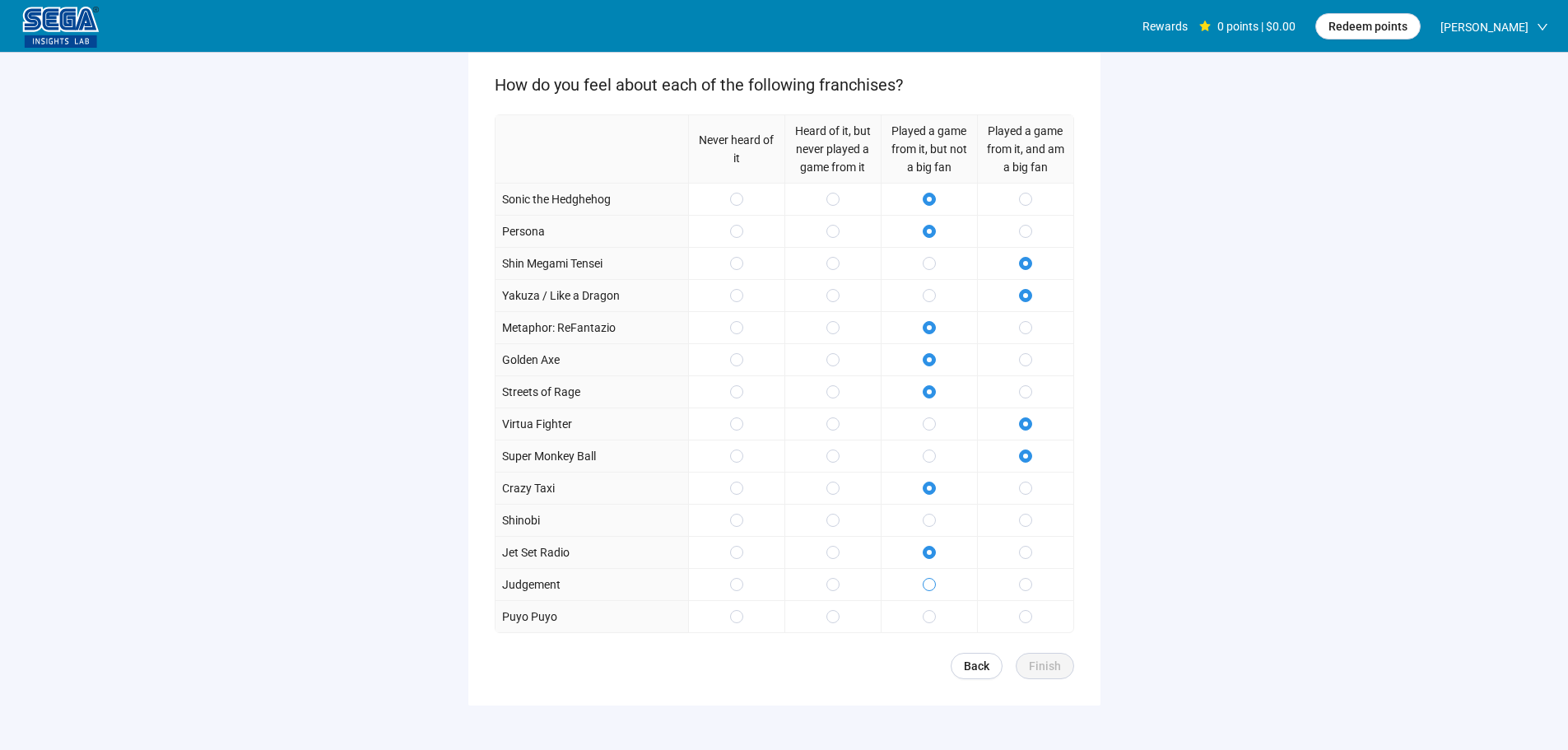
click at [932, 578] on span at bounding box center [929, 584] width 14 height 14
click at [1013, 613] on div at bounding box center [1024, 616] width 96 height 32
click at [1046, 656] on button "Finish" at bounding box center [1044, 665] width 59 height 26
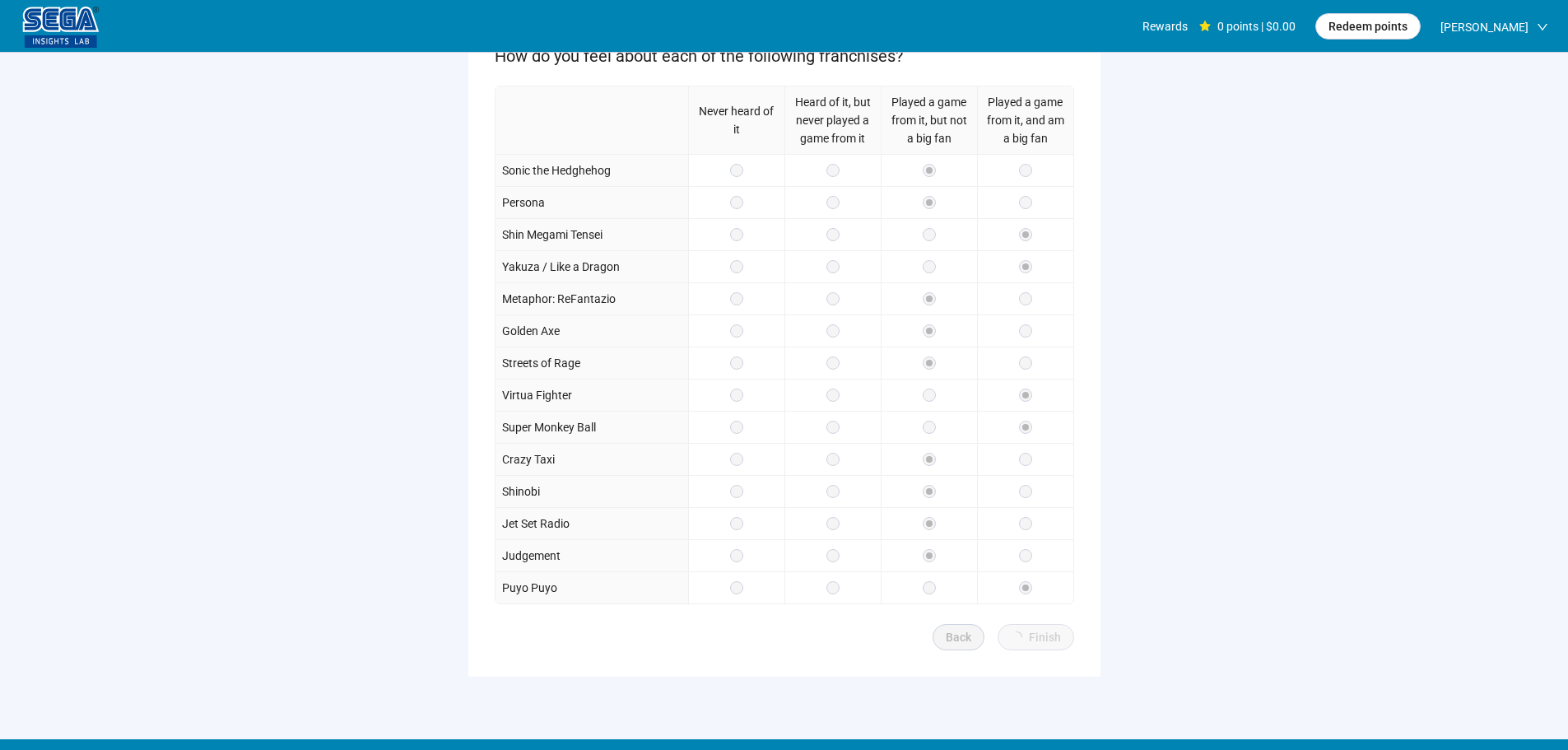
scroll to position [240, 0]
